Goal: Browse casually

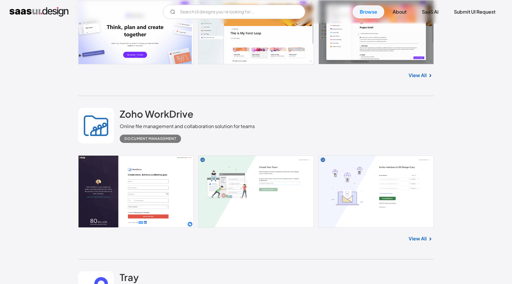
scroll to position [935, 0]
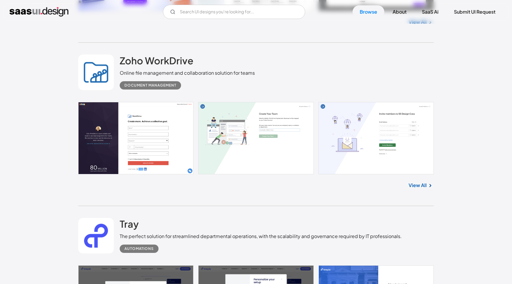
click at [417, 188] on link "View All" at bounding box center [417, 184] width 18 height 7
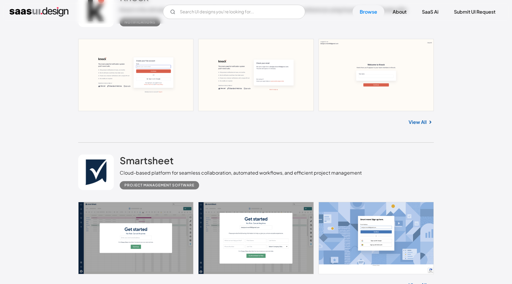
scroll to position [3662, 0]
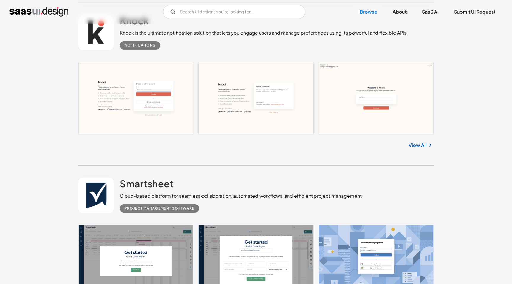
click at [420, 146] on link "View All" at bounding box center [417, 145] width 18 height 7
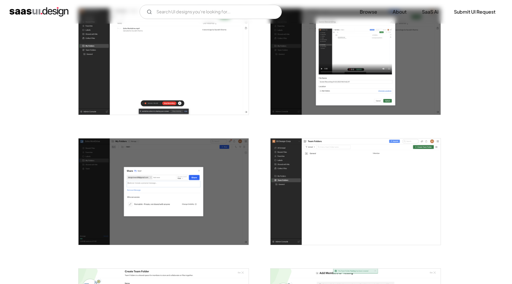
scroll to position [829, 0]
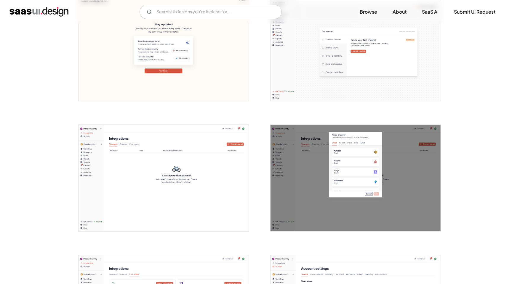
scroll to position [407, 0]
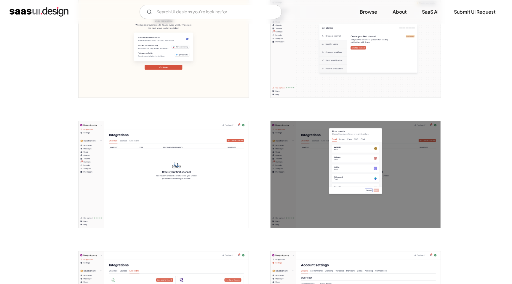
click at [372, 131] on img "open lightbox" at bounding box center [355, 174] width 170 height 106
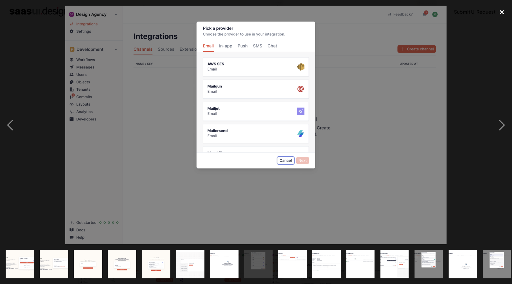
click at [501, 14] on div "close lightbox" at bounding box center [501, 12] width 20 height 13
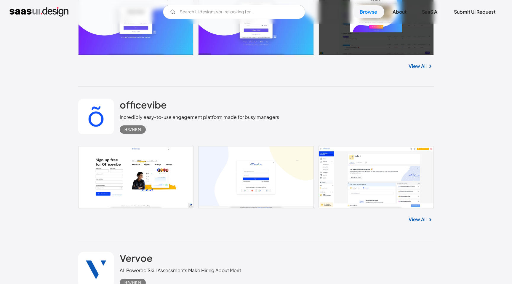
scroll to position [579, 0]
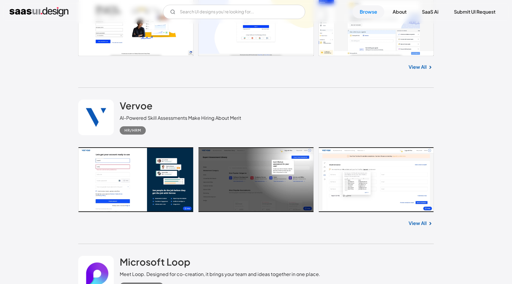
click at [287, 176] on link at bounding box center [255, 179] width 355 height 65
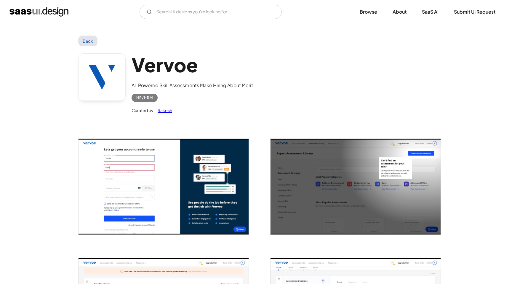
click at [274, 153] on img "open lightbox" at bounding box center [355, 187] width 170 height 96
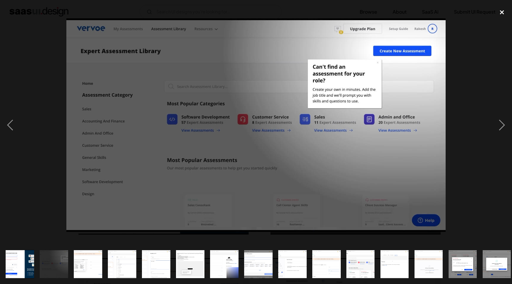
click at [502, 11] on div "close lightbox" at bounding box center [501, 12] width 20 height 13
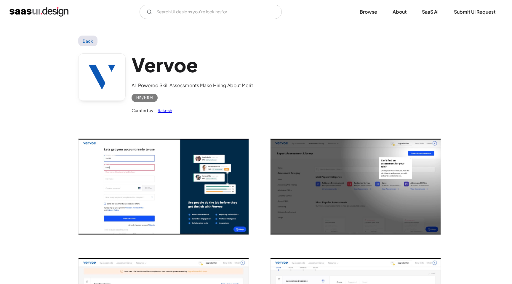
click at [59, 9] on img "home" at bounding box center [38, 11] width 59 height 9
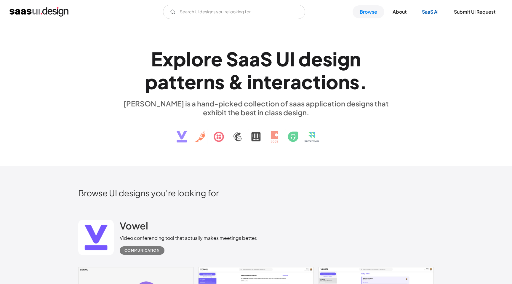
click at [427, 14] on link "SaaS Ai" at bounding box center [429, 11] width 31 height 13
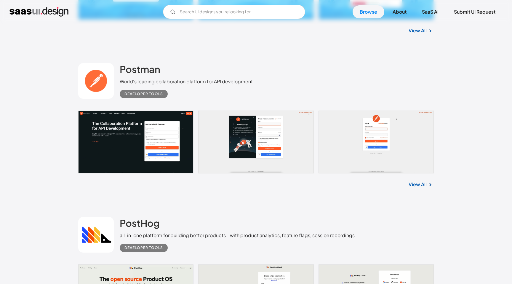
scroll to position [4169, 0]
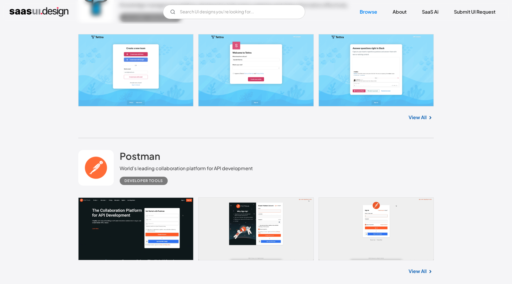
click at [415, 119] on link "View All" at bounding box center [417, 117] width 18 height 7
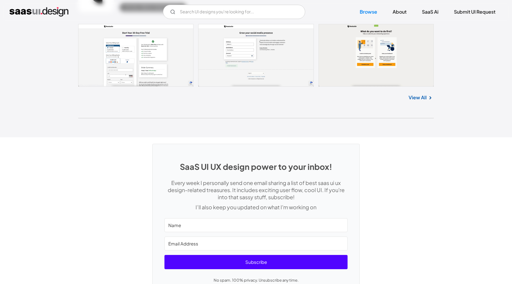
scroll to position [15864, 0]
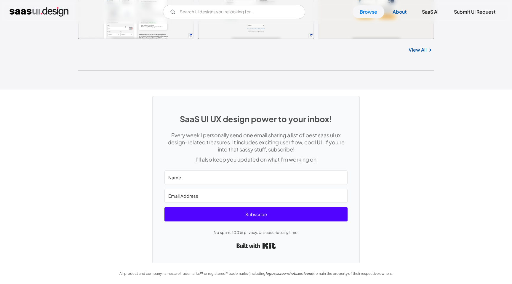
click at [398, 12] on link "About" at bounding box center [399, 11] width 28 height 13
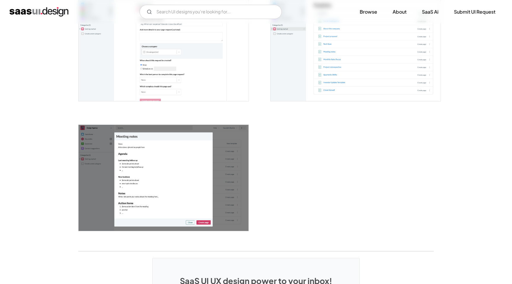
scroll to position [1733, 0]
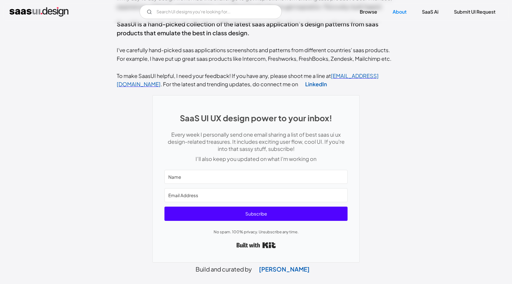
scroll to position [242, 0]
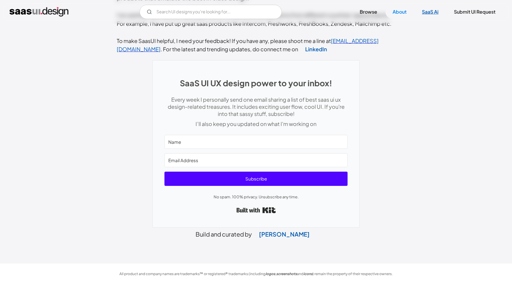
click at [432, 12] on link "SaaS Ai" at bounding box center [429, 11] width 31 height 13
